Goal: Information Seeking & Learning: Learn about a topic

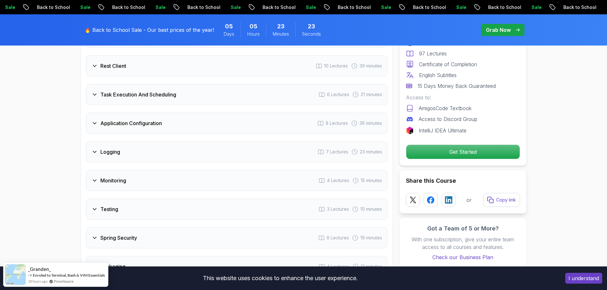
scroll to position [955, 0]
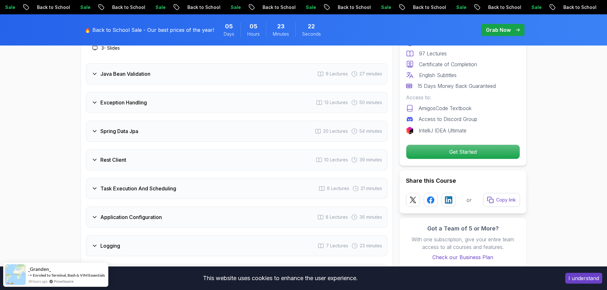
click at [110, 127] on h3 "Spring Data Jpa" at bounding box center [119, 131] width 38 height 8
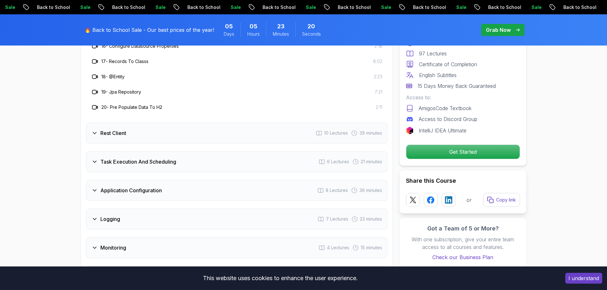
click at [90, 123] on div "Rest Client 10 Lectures 39 minutes" at bounding box center [236, 133] width 301 height 21
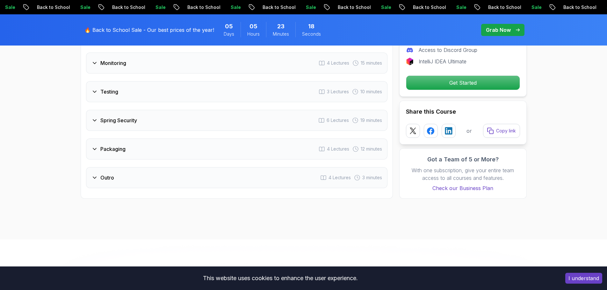
click at [111, 117] on h3 "Spring Security" at bounding box center [118, 121] width 37 height 8
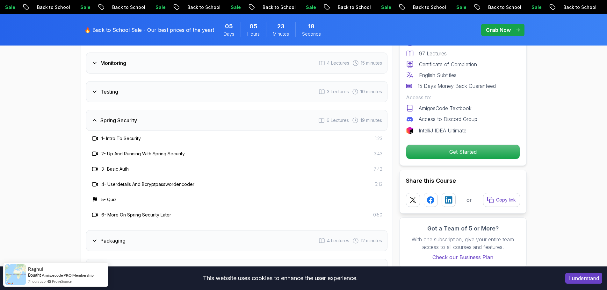
click at [126, 81] on div "Testing 3 Lectures 10 minutes" at bounding box center [236, 91] width 301 height 21
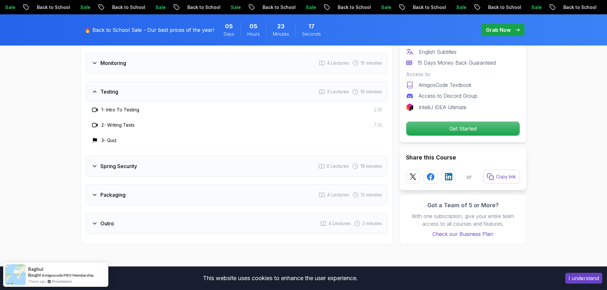
scroll to position [1025, 0]
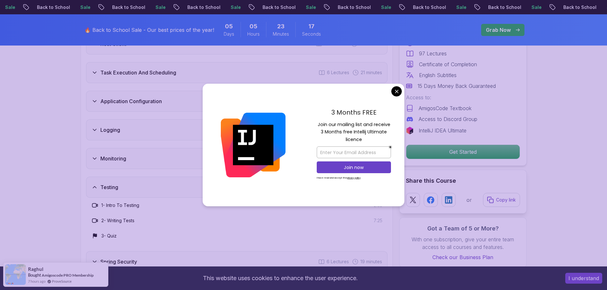
click at [157, 150] on div "Monitoring 4 Lectures 15 minutes" at bounding box center [236, 158] width 301 height 21
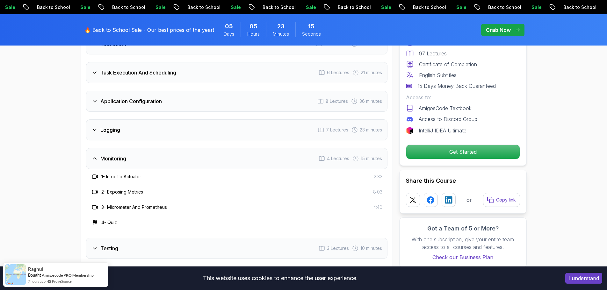
click at [155, 119] on div "Logging 7 Lectures 23 minutes" at bounding box center [236, 129] width 301 height 21
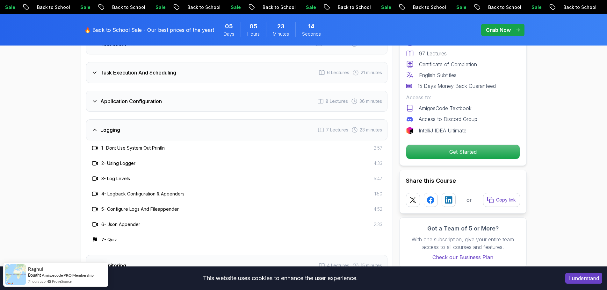
click at [157, 97] on h3 "Application Configuration" at bounding box center [130, 101] width 61 height 8
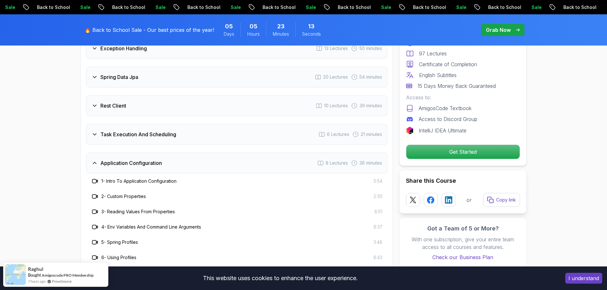
scroll to position [930, 0]
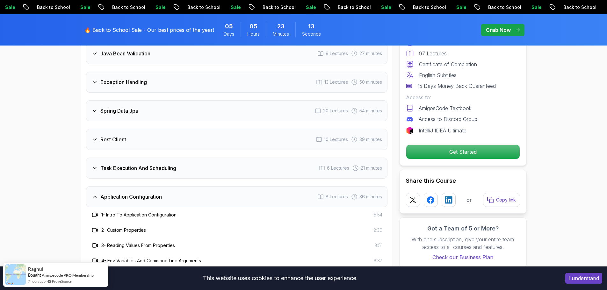
click at [93, 140] on div "Intro 3 Lectures 1 minute Java Bean Validation 9 Lectures 27 minutes Exception …" at bounding box center [236, 257] width 301 height 487
click at [95, 165] on icon at bounding box center [94, 168] width 6 height 6
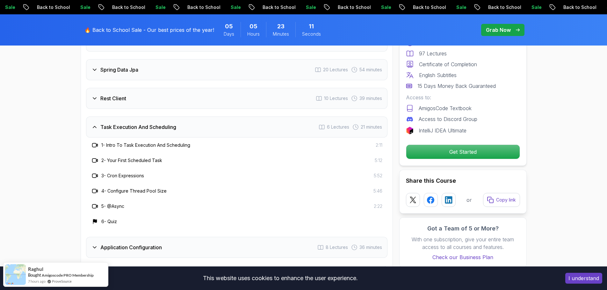
scroll to position [1025, 0]
